Goal: Task Accomplishment & Management: Use online tool/utility

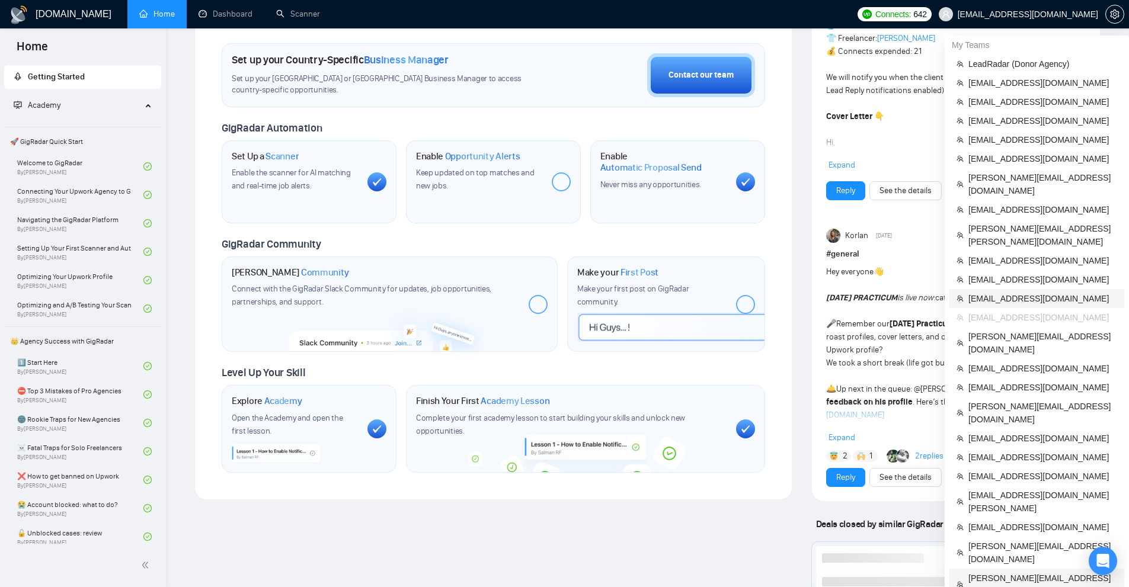
scroll to position [512, 0]
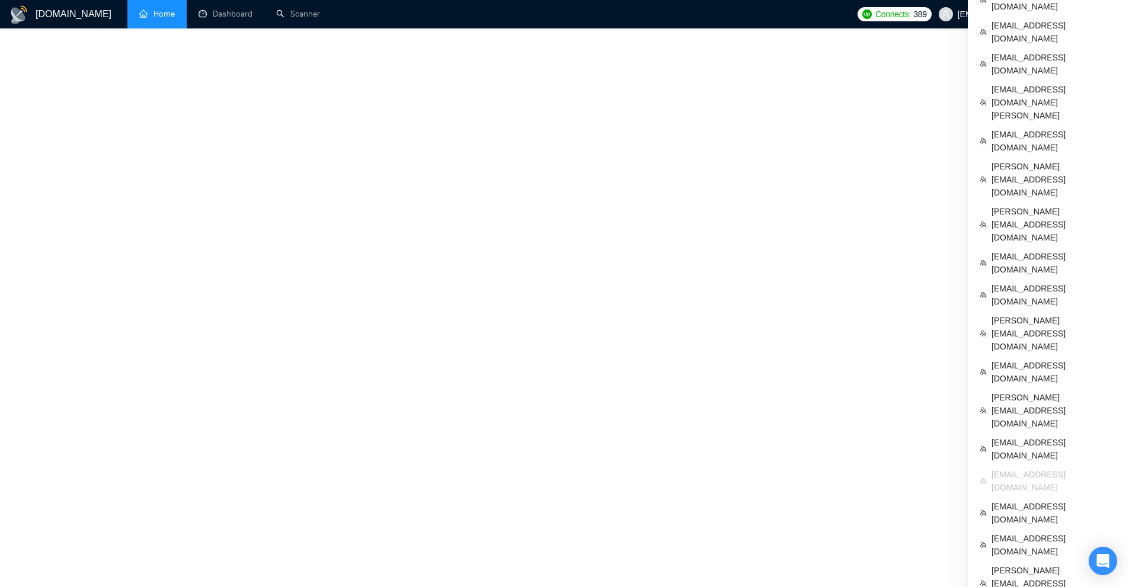
scroll to position [122, 0]
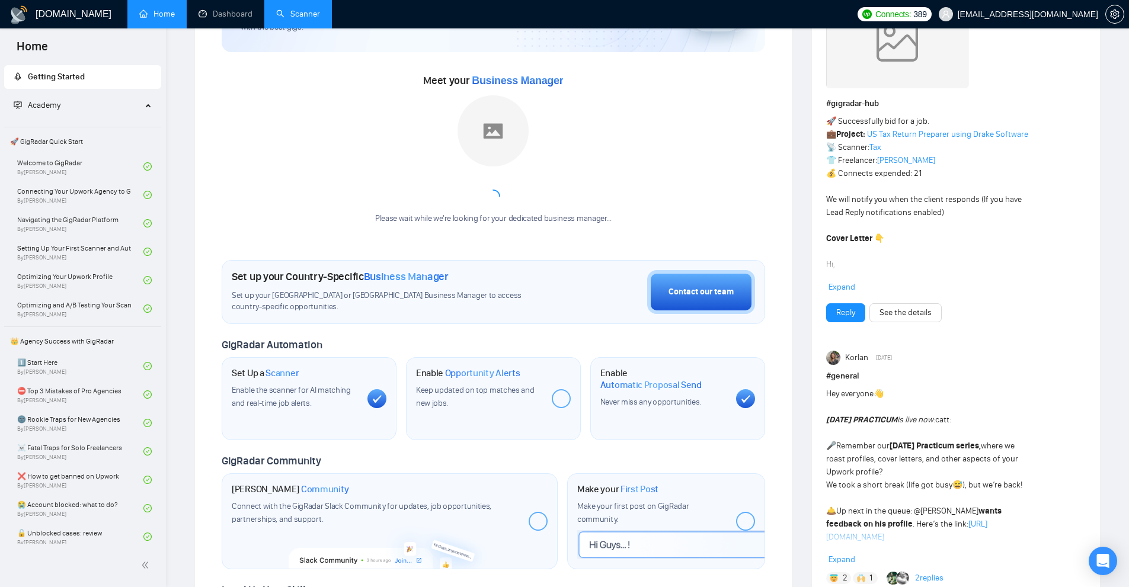
click at [276, 19] on link "Scanner" at bounding box center [298, 14] width 44 height 10
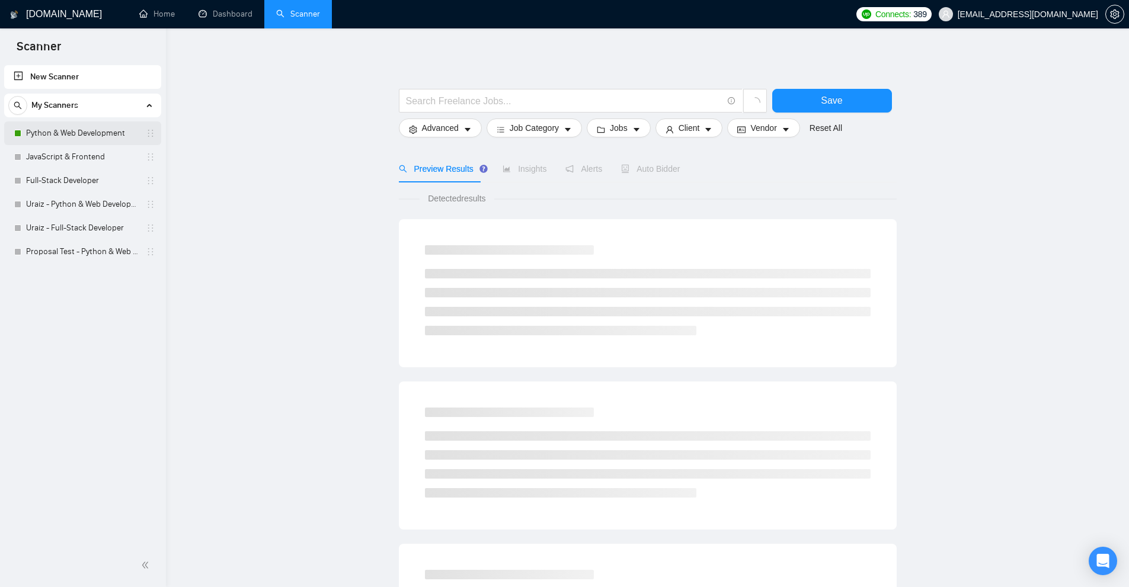
click at [114, 134] on link "Python & Web Development" at bounding box center [82, 133] width 113 height 24
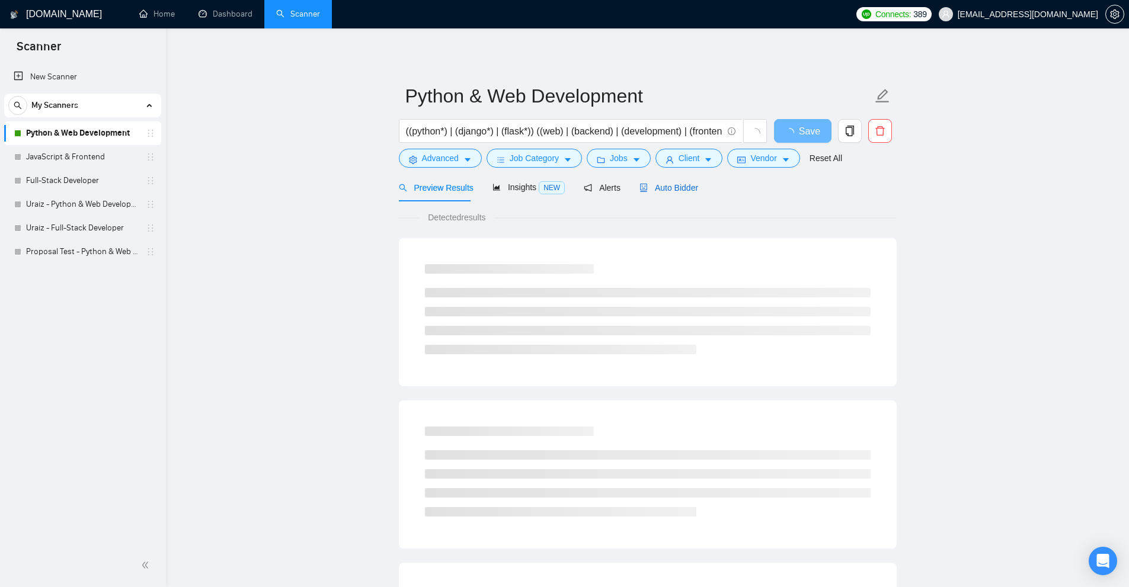
click at [652, 181] on div "Auto Bidder" at bounding box center [668, 187] width 59 height 13
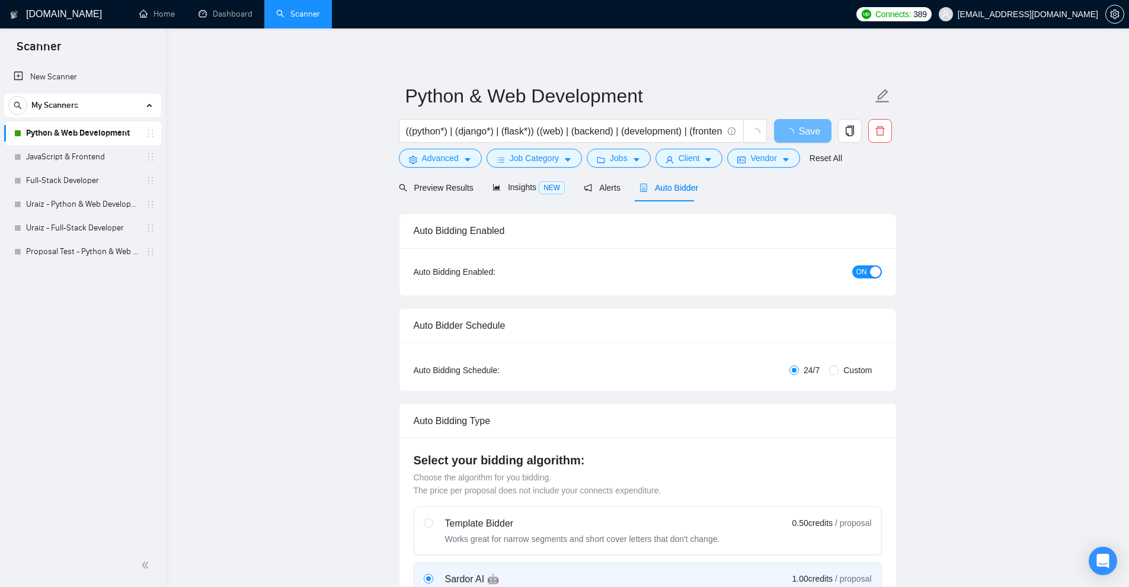
radio input "false"
radio input "true"
checkbox input "true"
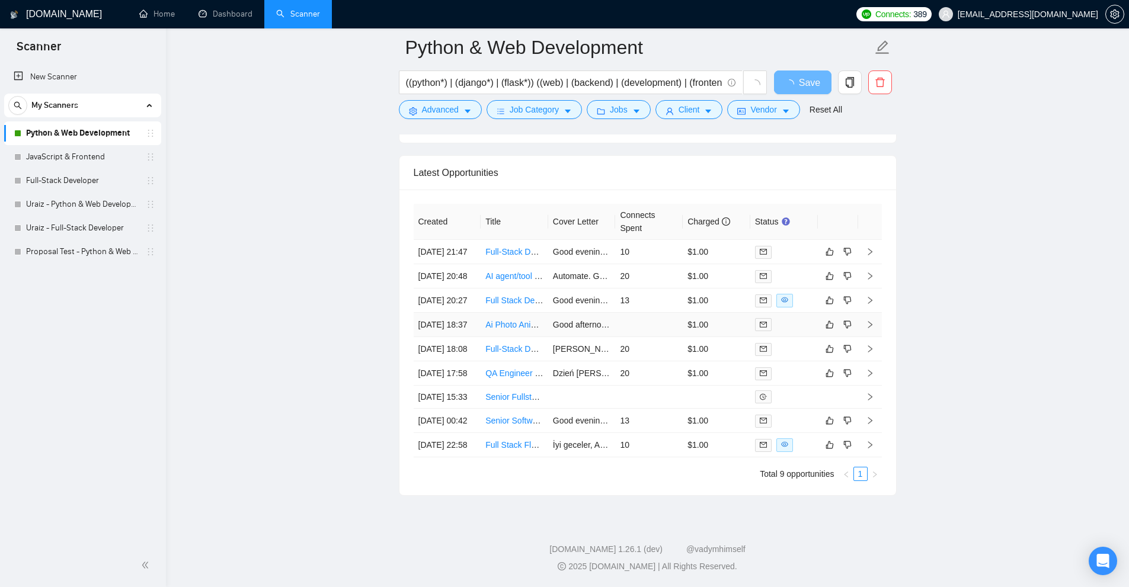
scroll to position [3258, 0]
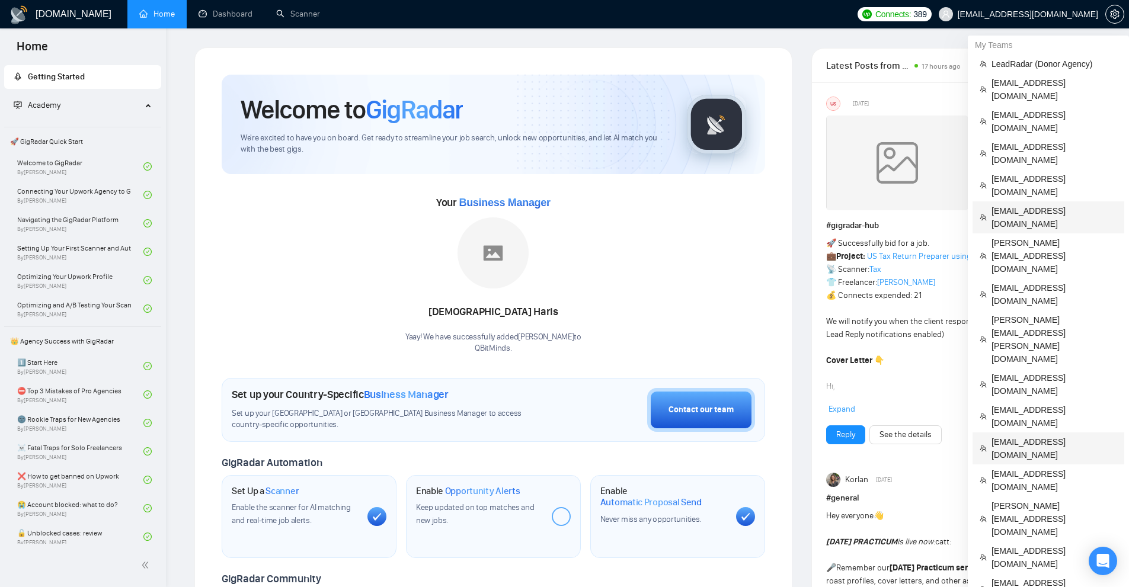
scroll to position [178, 0]
